Goal: Task Accomplishment & Management: Use online tool/utility

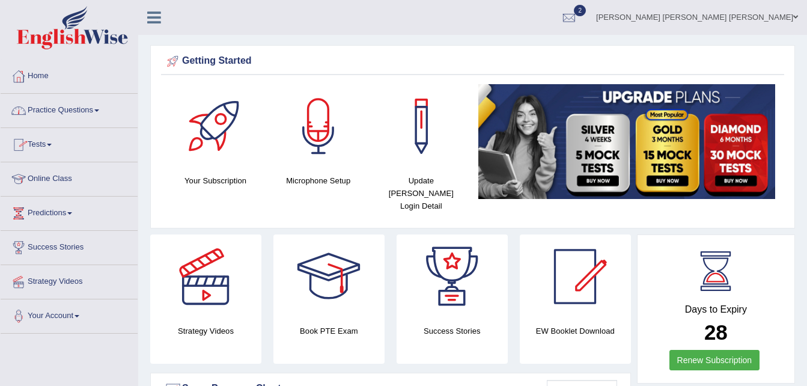
click at [97, 109] on link "Practice Questions" at bounding box center [69, 109] width 137 height 30
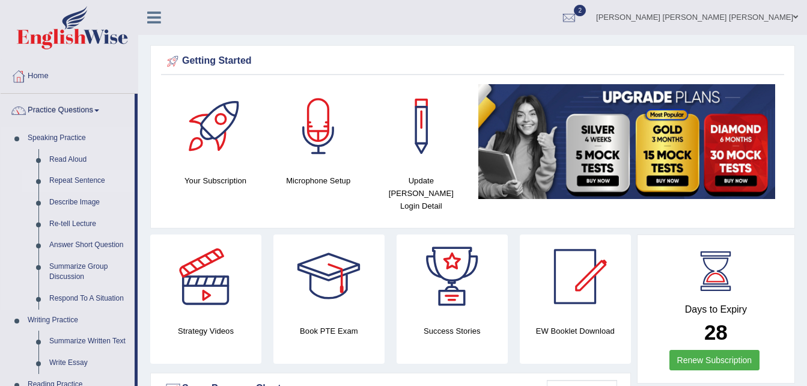
click at [73, 175] on link "Repeat Sentence" at bounding box center [89, 181] width 91 height 22
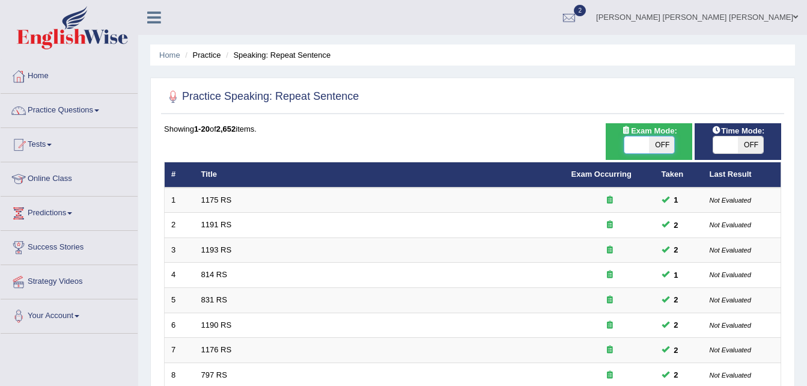
click at [636, 146] on span at bounding box center [636, 144] width 25 height 17
checkbox input "true"
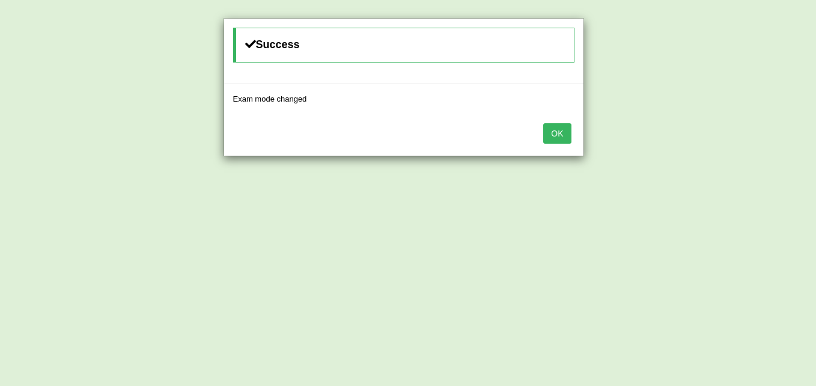
click at [726, 148] on div "Success Exam mode changed OK" at bounding box center [408, 193] width 816 height 386
click at [558, 132] on button "OK" at bounding box center [557, 133] width 28 height 20
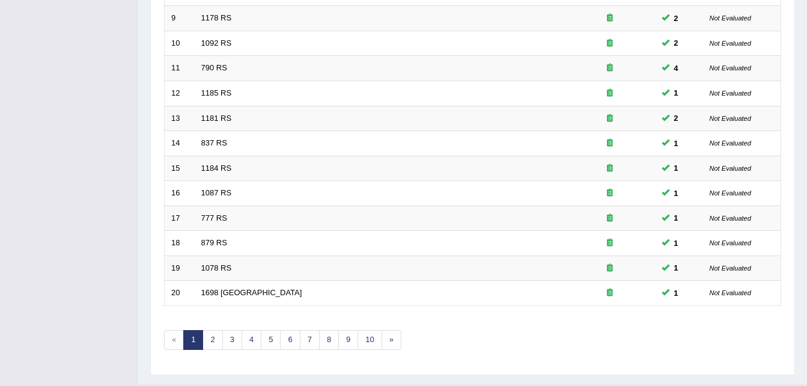
scroll to position [410, 0]
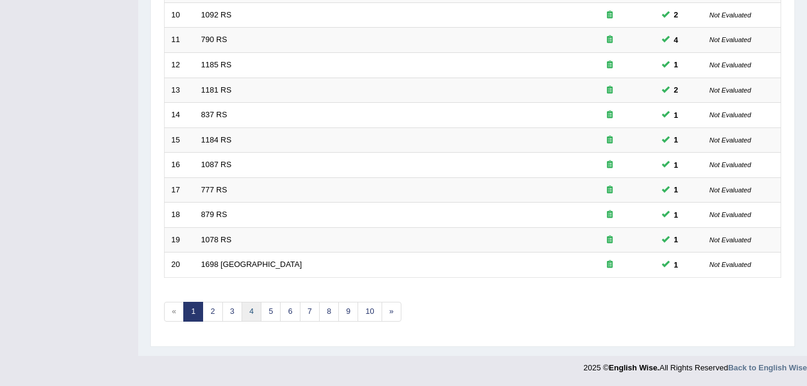
click at [251, 309] on link "4" at bounding box center [252, 312] width 20 height 20
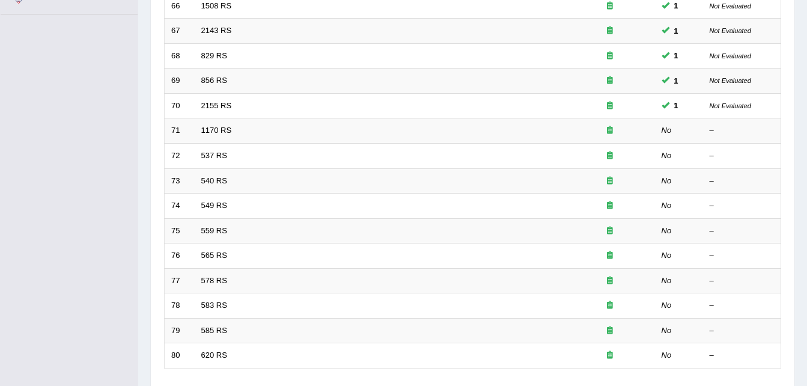
scroll to position [315, 0]
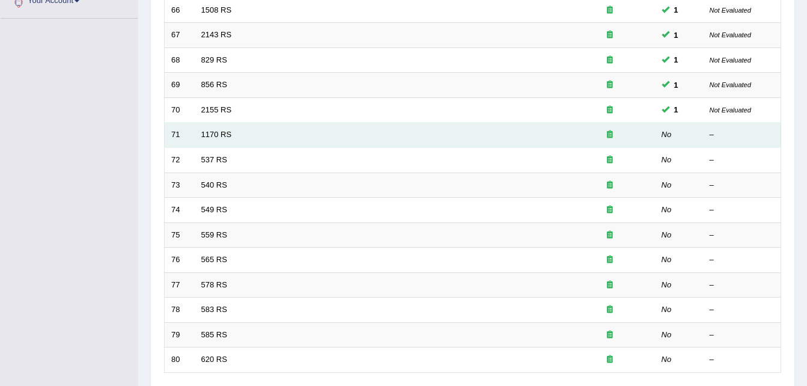
click at [213, 139] on td "1170 RS" at bounding box center [380, 135] width 370 height 25
click at [213, 135] on td "1170 RS" at bounding box center [380, 135] width 370 height 25
drag, startPoint x: 213, startPoint y: 135, endPoint x: 221, endPoint y: 136, distance: 7.9
click at [221, 136] on link "1170 RS" at bounding box center [216, 134] width 31 height 9
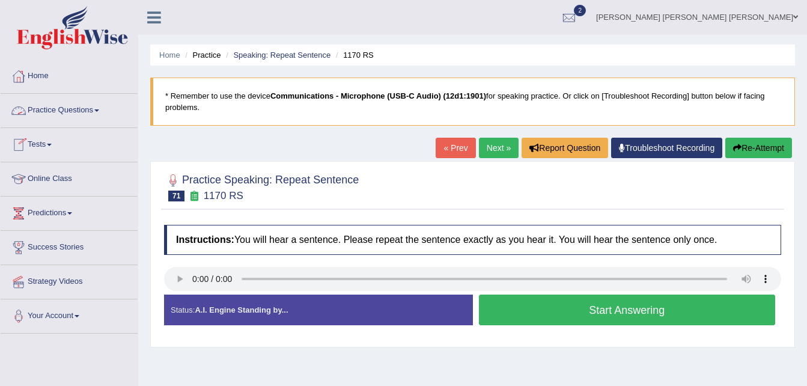
click at [97, 114] on link "Practice Questions" at bounding box center [69, 109] width 137 height 30
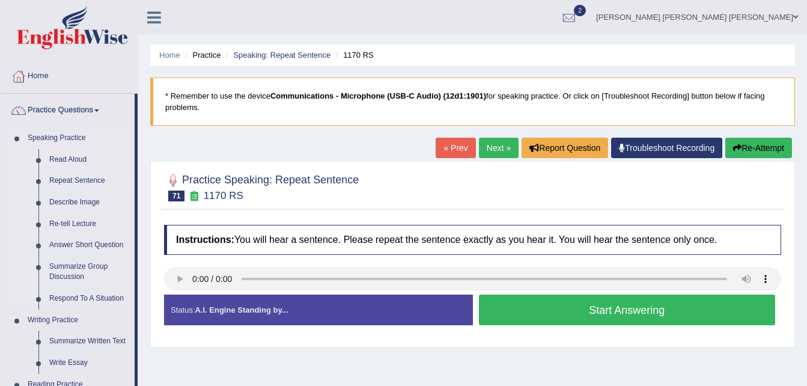
click at [81, 181] on link "Repeat Sentence" at bounding box center [89, 181] width 91 height 22
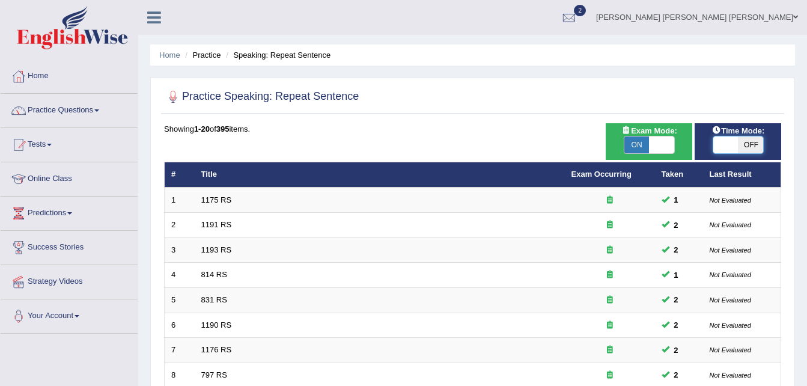
click at [737, 142] on span at bounding box center [725, 144] width 25 height 17
checkbox input "true"
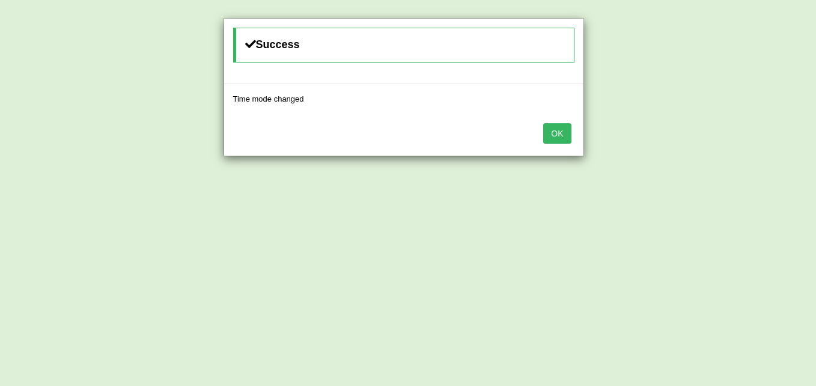
click at [564, 142] on button "OK" at bounding box center [557, 133] width 28 height 20
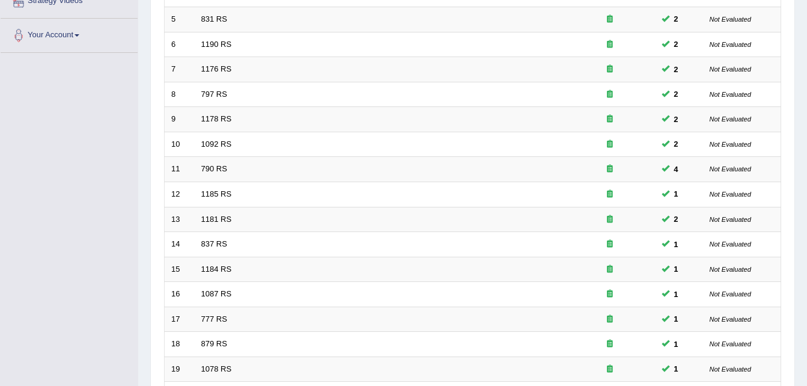
scroll to position [356, 0]
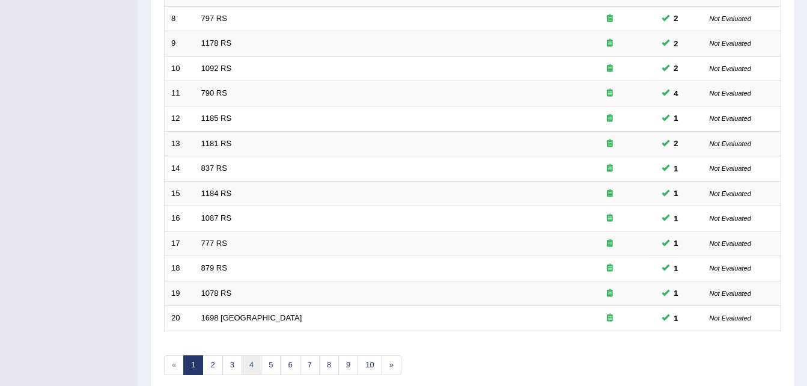
click at [244, 362] on link "4" at bounding box center [252, 365] width 20 height 20
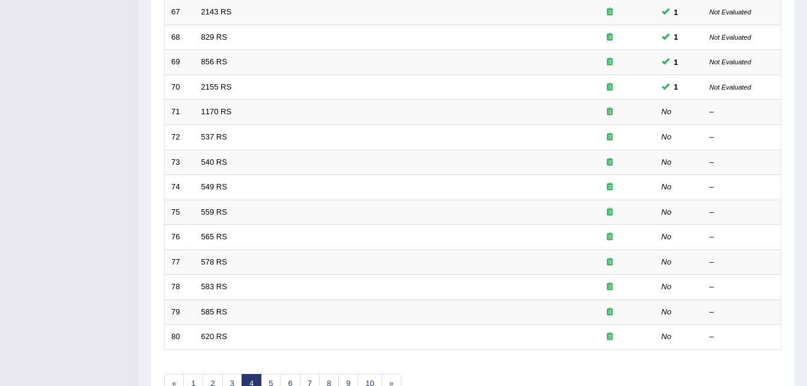
scroll to position [410, 0]
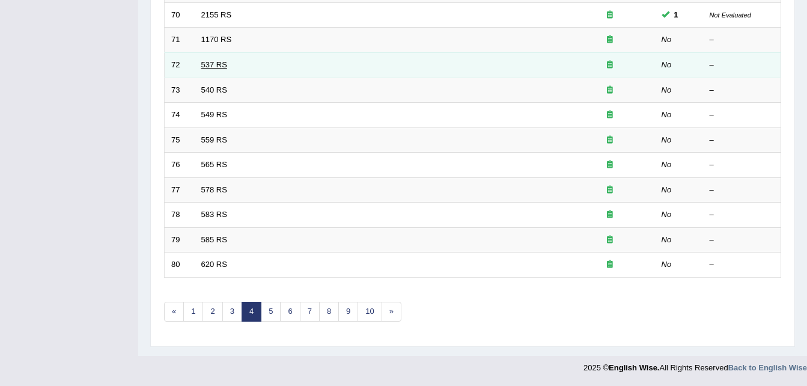
click at [210, 68] on link "537 RS" at bounding box center [214, 64] width 26 height 9
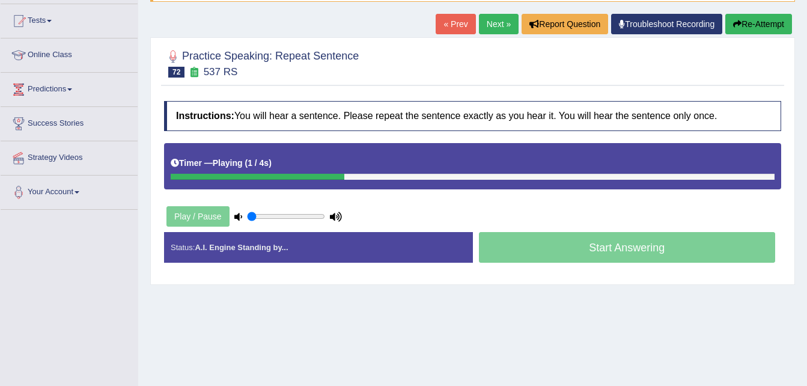
scroll to position [123, 0]
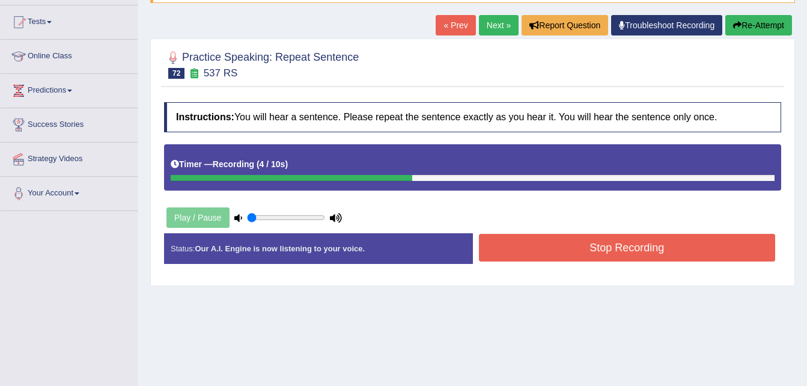
click at [633, 239] on button "Stop Recording" at bounding box center [627, 248] width 297 height 28
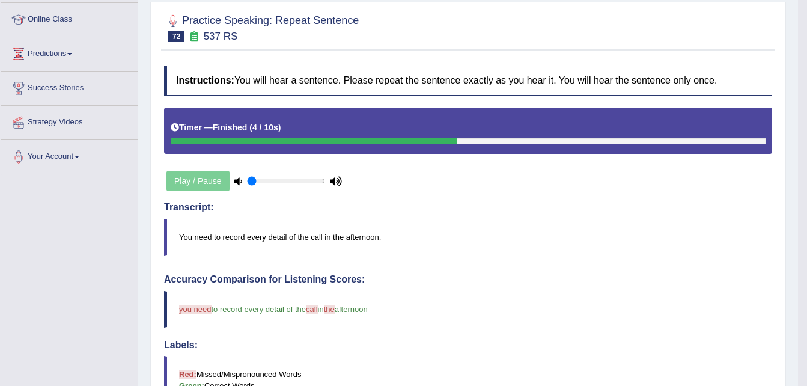
scroll to position [100, 0]
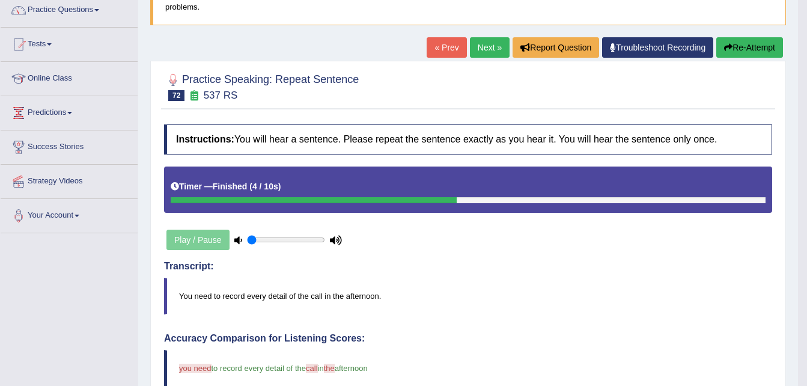
click at [497, 47] on link "Next »" at bounding box center [490, 47] width 40 height 20
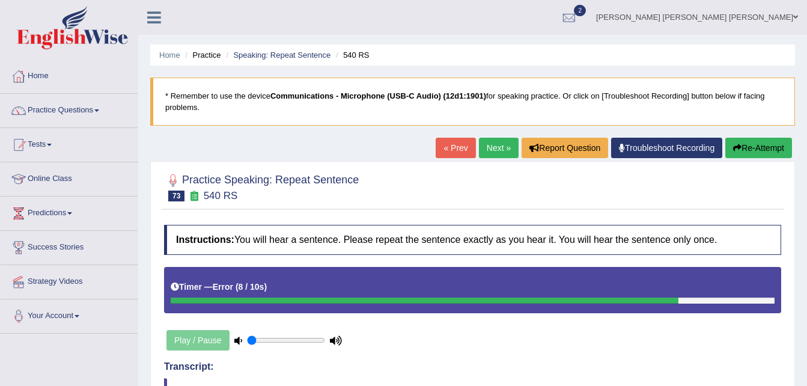
click at [496, 140] on link "Next »" at bounding box center [499, 148] width 40 height 20
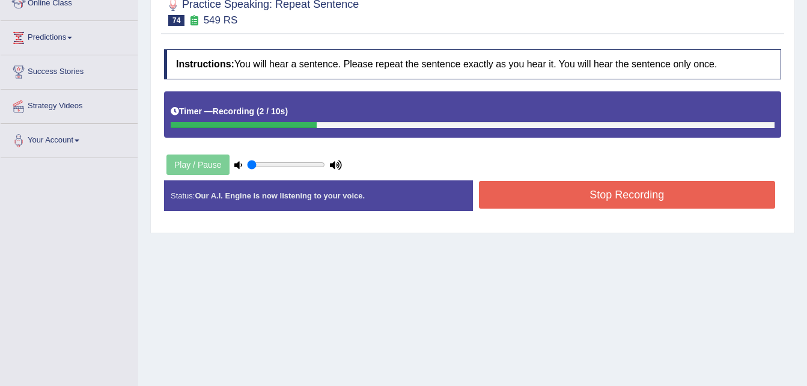
scroll to position [183, 0]
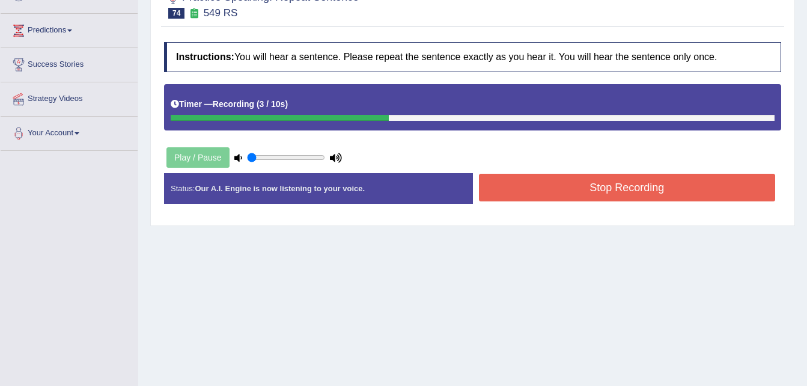
click at [698, 186] on button "Stop Recording" at bounding box center [627, 188] width 297 height 28
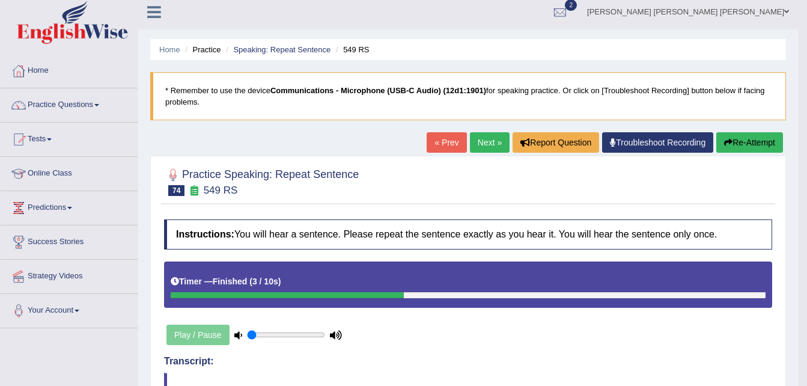
scroll to position [0, 0]
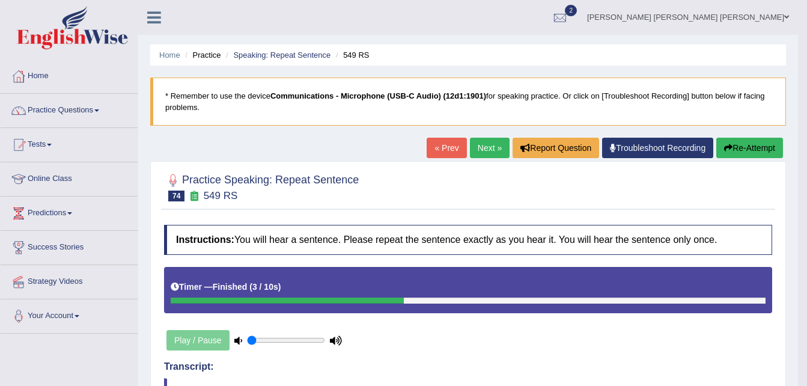
click at [489, 154] on link "Next »" at bounding box center [490, 148] width 40 height 20
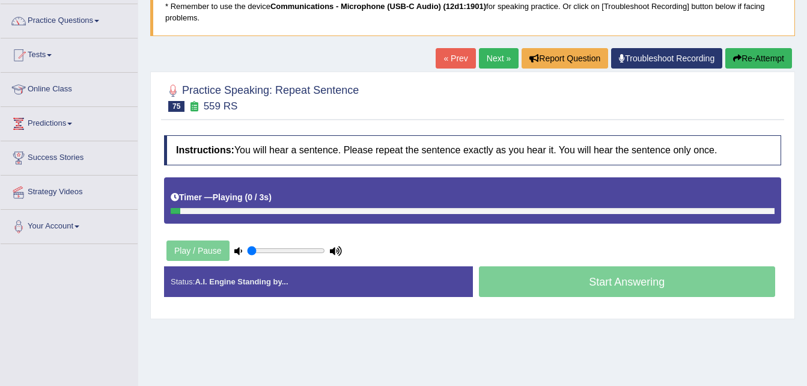
scroll to position [92, 0]
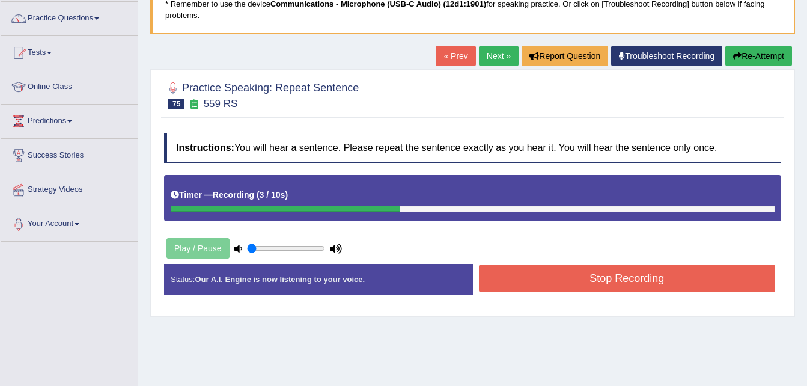
click at [675, 277] on button "Stop Recording" at bounding box center [627, 278] width 297 height 28
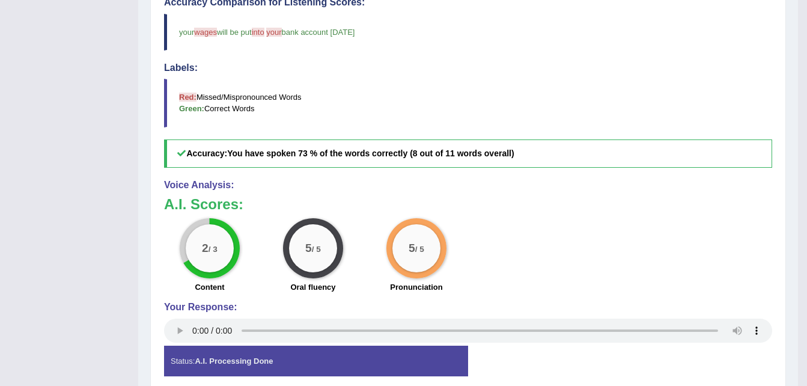
scroll to position [0, 0]
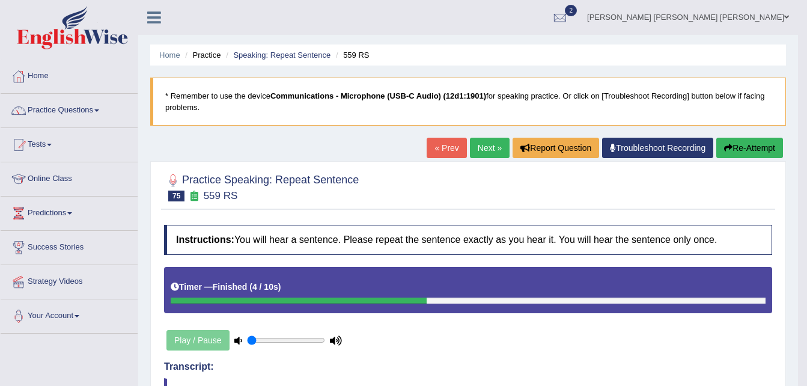
click at [472, 146] on link "Next »" at bounding box center [490, 148] width 40 height 20
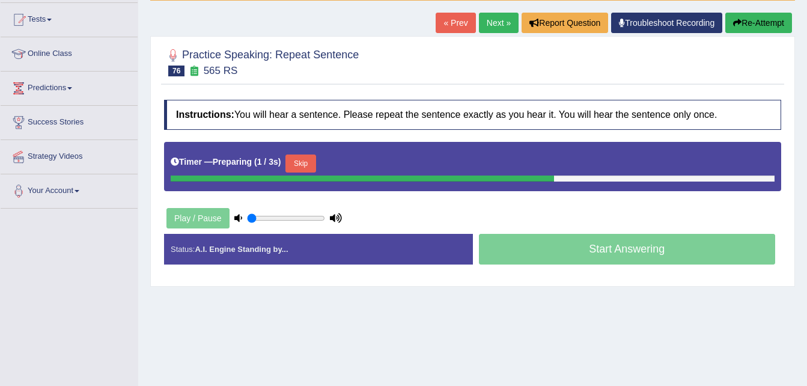
scroll to position [126, 0]
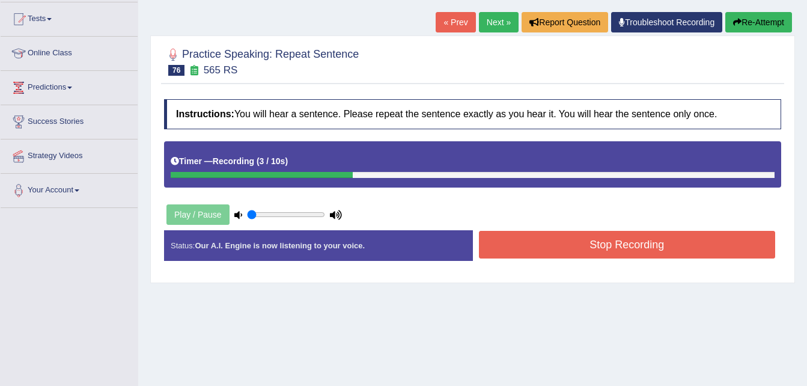
click at [610, 243] on button "Stop Recording" at bounding box center [627, 245] width 297 height 28
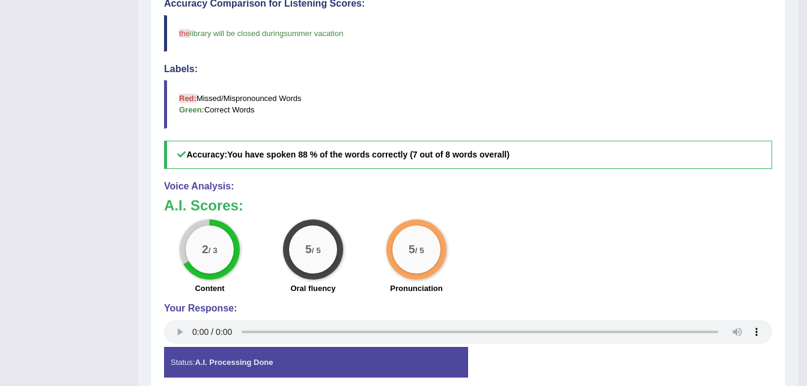
scroll to position [0, 0]
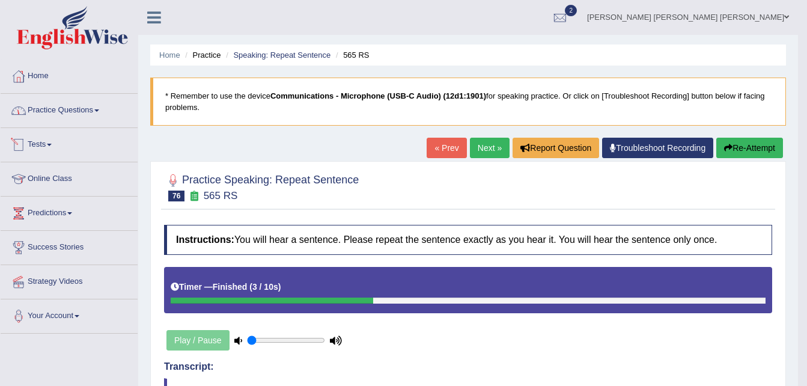
click at [47, 142] on link "Tests" at bounding box center [69, 143] width 137 height 30
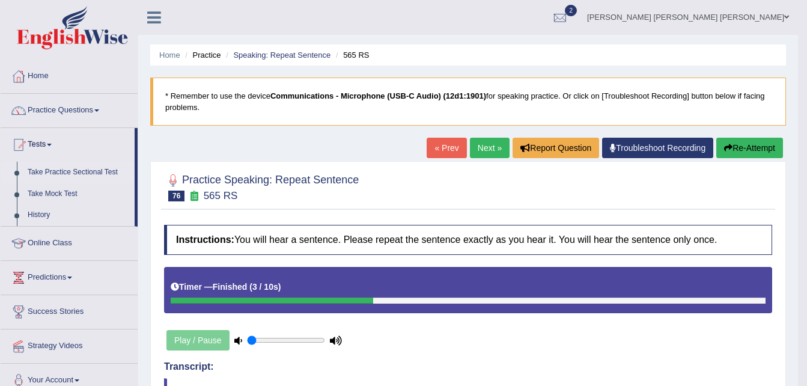
click at [63, 165] on link "Take Practice Sectional Test" at bounding box center [78, 173] width 112 height 22
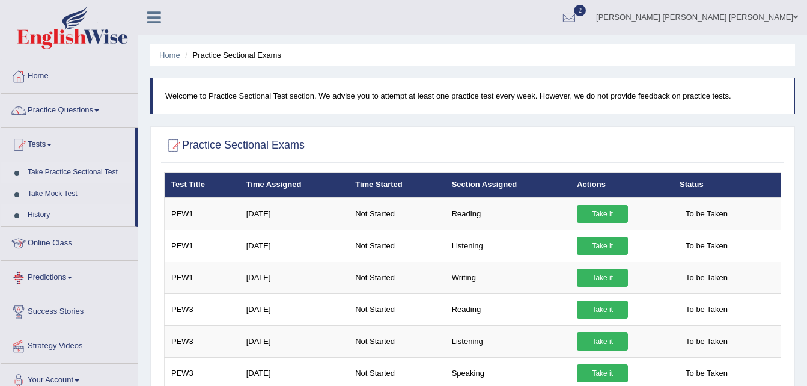
click at [44, 214] on link "History" at bounding box center [78, 215] width 112 height 22
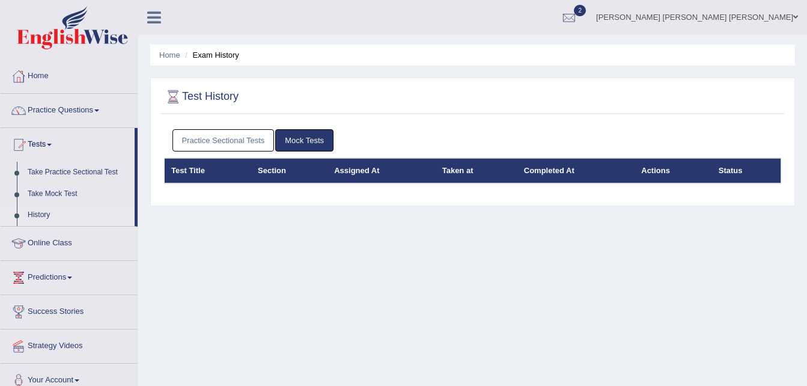
click at [246, 132] on link "Practice Sectional Tests" at bounding box center [223, 140] width 102 height 22
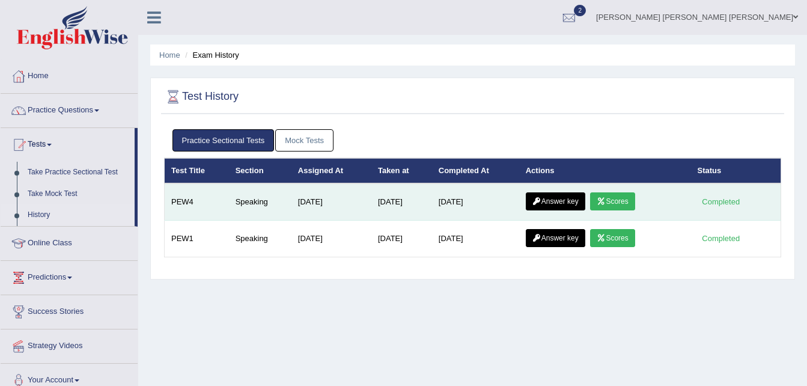
click at [632, 200] on link "Scores" at bounding box center [612, 201] width 44 height 18
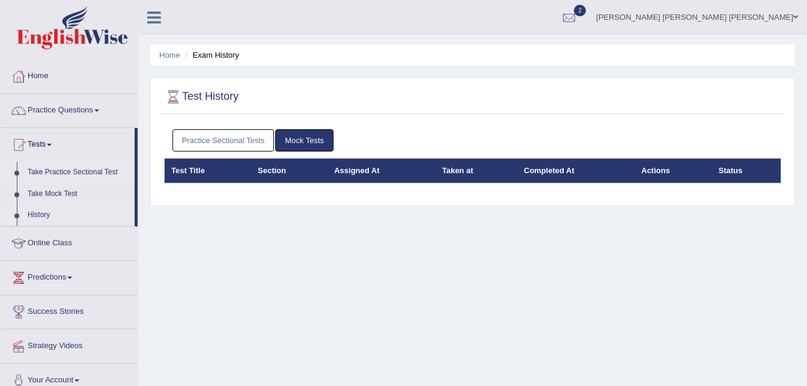
click at [79, 169] on link "Take Practice Sectional Test" at bounding box center [78, 173] width 112 height 22
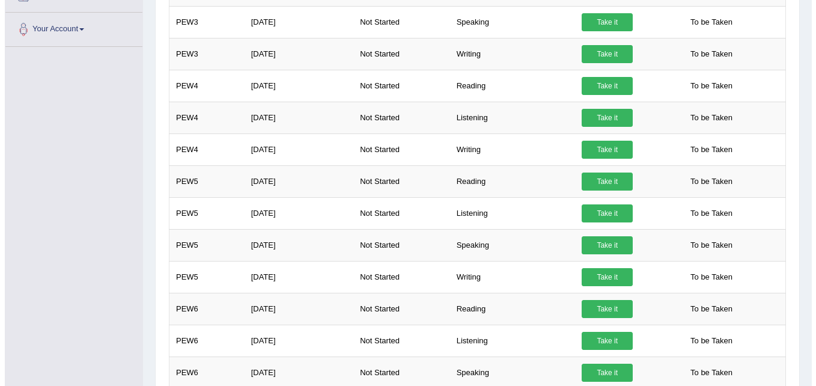
scroll to position [332, 0]
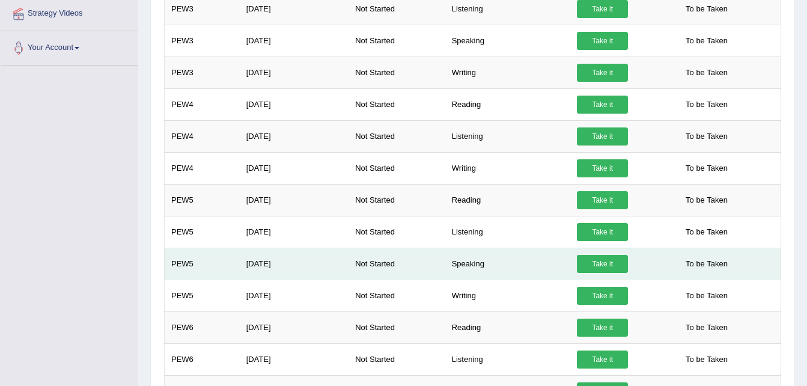
click at [600, 263] on link "Take it" at bounding box center [602, 264] width 51 height 18
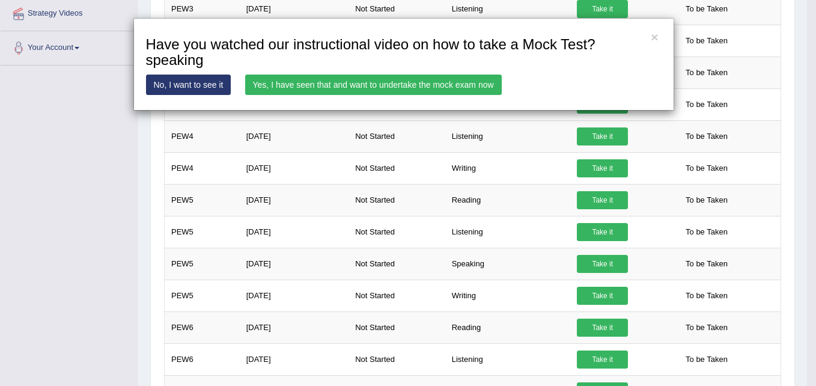
click at [403, 81] on link "Yes, I have seen that and want to undertake the mock exam now" at bounding box center [373, 85] width 257 height 20
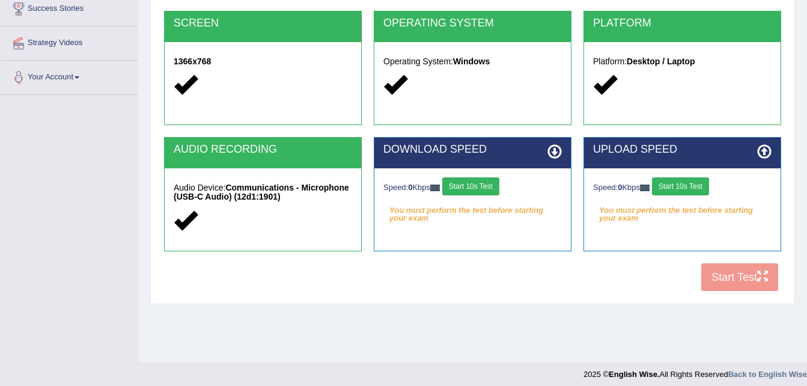
scroll to position [245, 0]
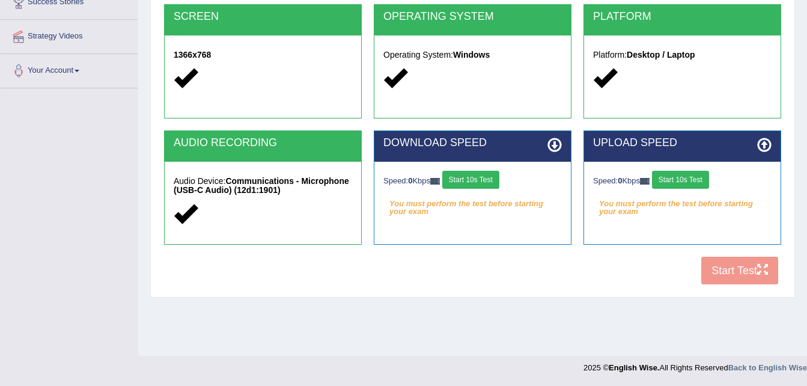
click at [482, 177] on button "Start 10s Test" at bounding box center [470, 180] width 57 height 18
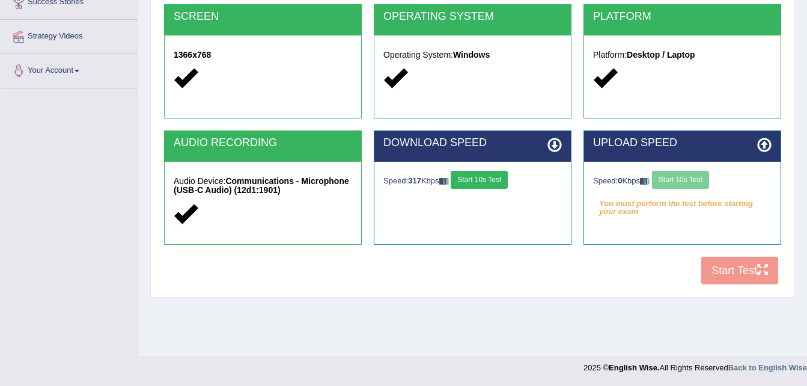
click at [677, 180] on div "Speed: 0 Kbps Start 10s Test" at bounding box center [682, 181] width 178 height 21
click at [670, 179] on button "Start 10s Test" at bounding box center [680, 180] width 57 height 18
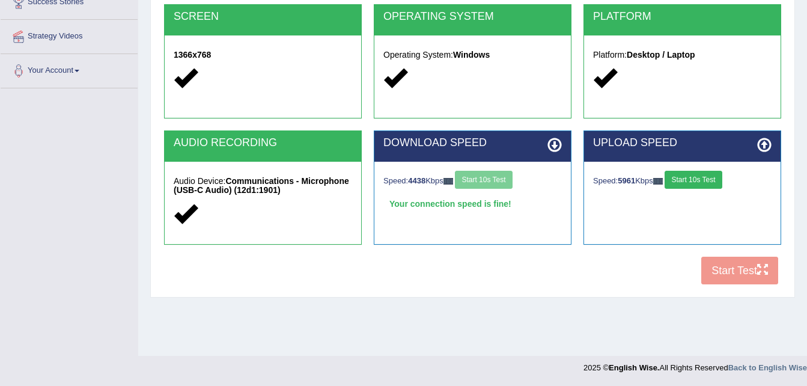
click at [483, 175] on div "Speed: 4438 Kbps Start 10s Test" at bounding box center [472, 181] width 178 height 21
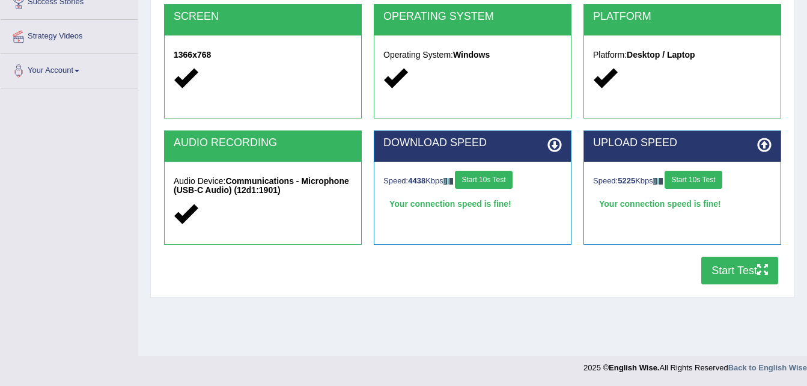
click at [712, 267] on button "Start Test" at bounding box center [739, 271] width 77 height 28
